Goal: Find specific page/section: Find specific page/section

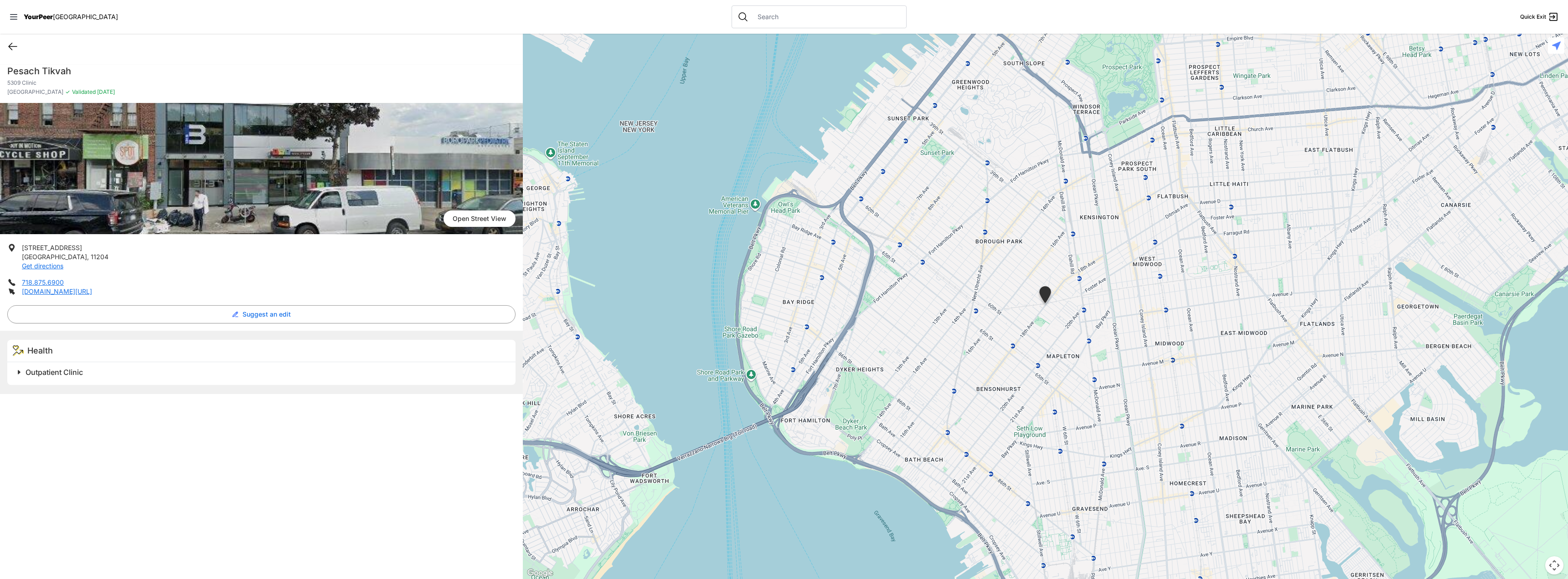
click at [18, 48] on icon at bounding box center [13, 46] width 11 height 11
select select "recentlyUpdated"
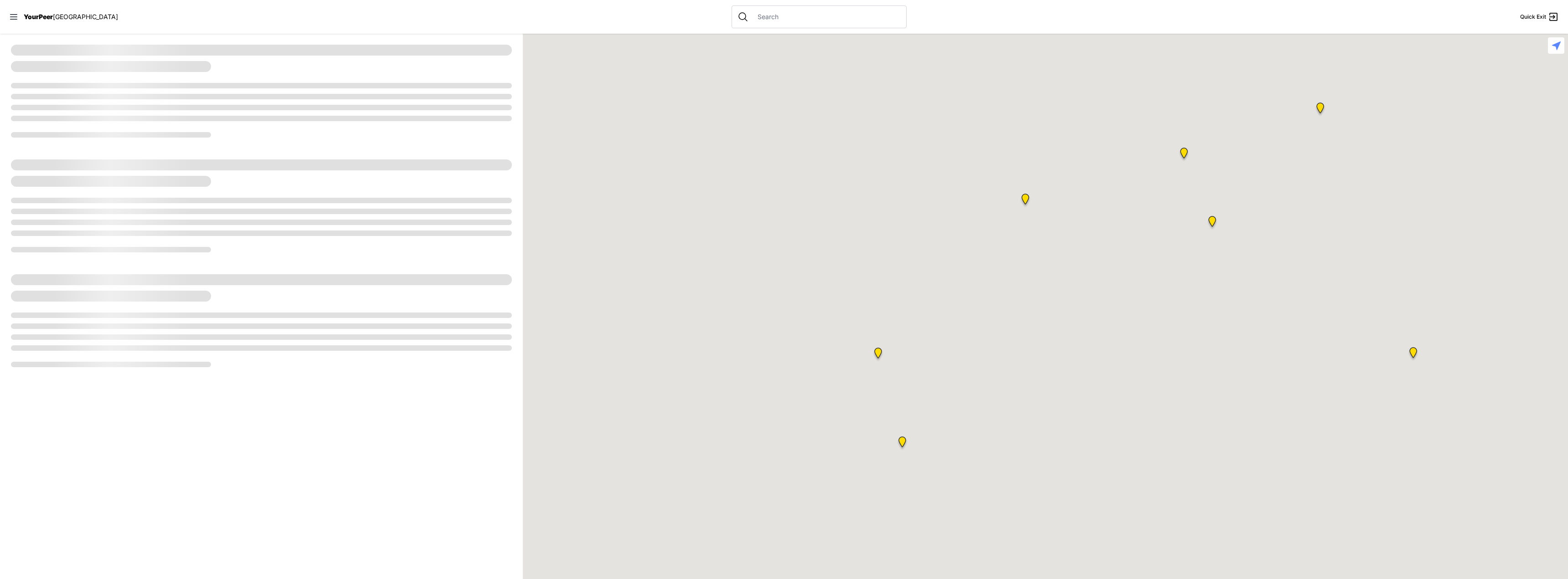
select select "recentlyUpdated"
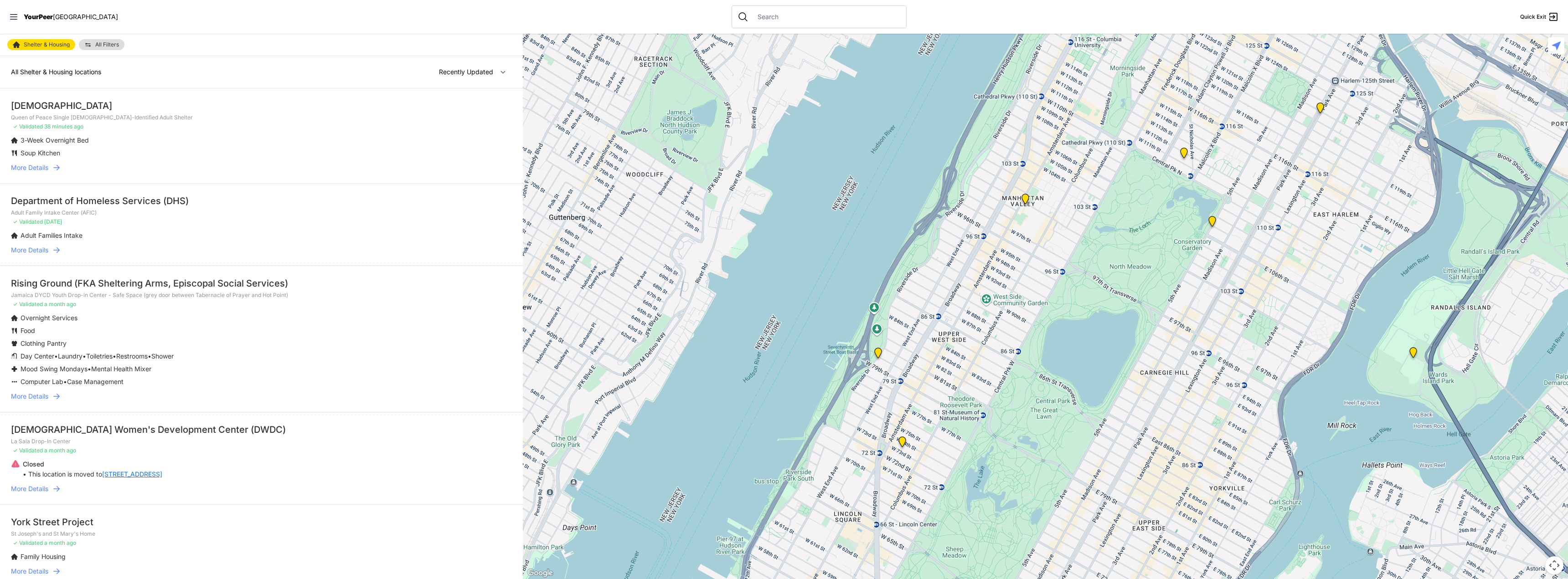
select select "recentlyUpdated"
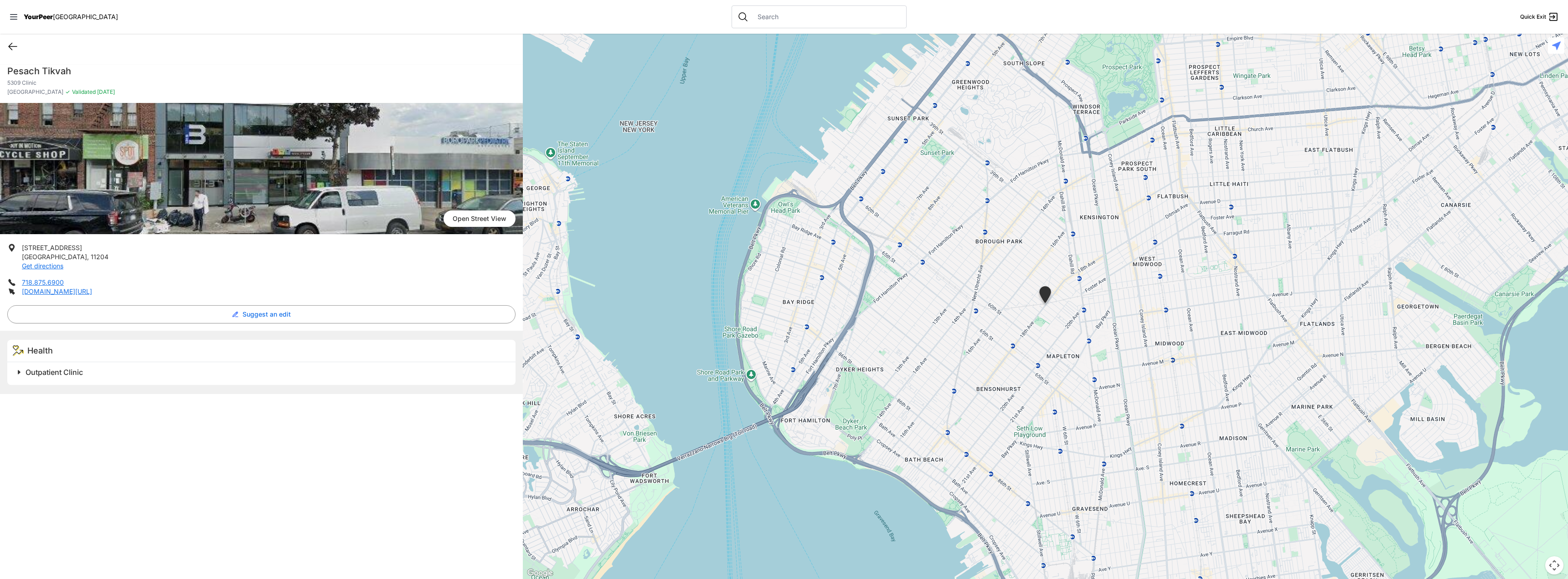
click at [11, 44] on icon at bounding box center [13, 47] width 8 height 7
select select "recentlyUpdated"
